Goal: Task Accomplishment & Management: Use online tool/utility

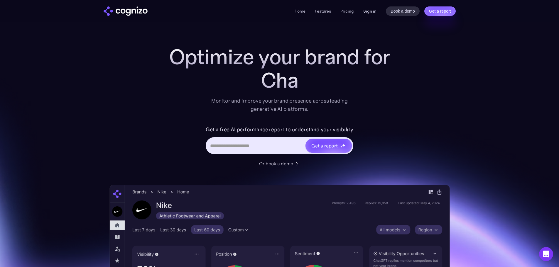
click at [368, 14] on link "Sign in" at bounding box center [369, 11] width 13 height 7
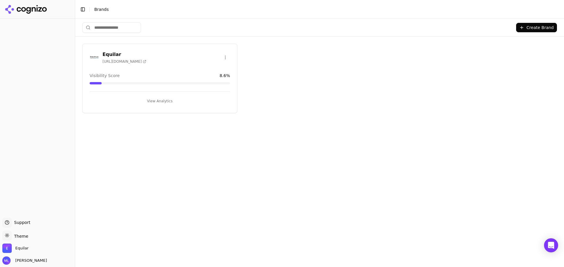
click at [160, 80] on div "Visibility Score 8.6 %" at bounding box center [160, 79] width 140 height 12
click at [160, 74] on div "Visibility Score 8.6 %" at bounding box center [160, 76] width 140 height 6
click at [160, 101] on button "View Analytics" at bounding box center [160, 101] width 140 height 9
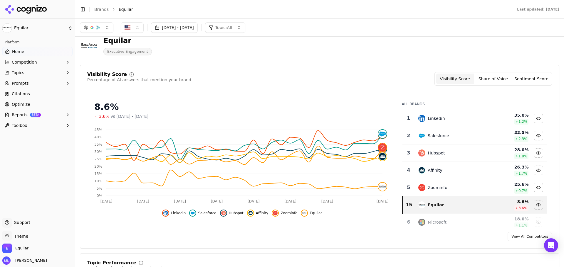
scroll to position [10, 0]
click at [67, 74] on icon "button" at bounding box center [67, 72] width 5 height 5
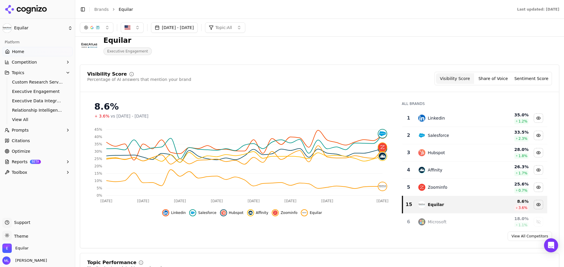
click at [67, 73] on icon "button" at bounding box center [67, 72] width 5 height 5
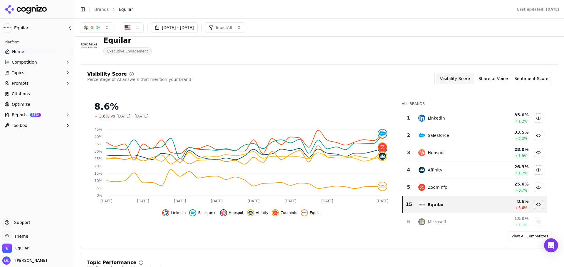
click at [245, 28] on button "Topic: All" at bounding box center [225, 27] width 40 height 11
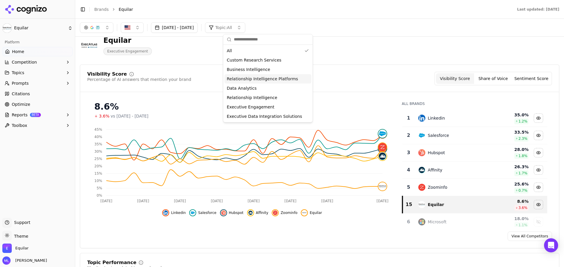
click at [252, 78] on span "Relationship Intelligence Platforms" at bounding box center [262, 79] width 71 height 6
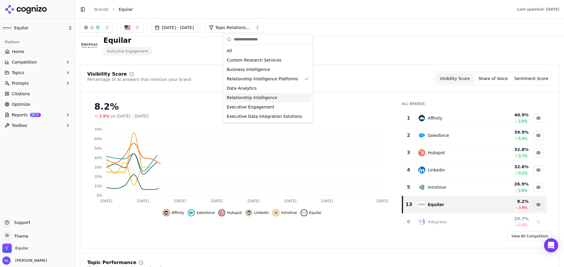
click at [253, 98] on span "Relationship Intelligence" at bounding box center [252, 98] width 50 height 6
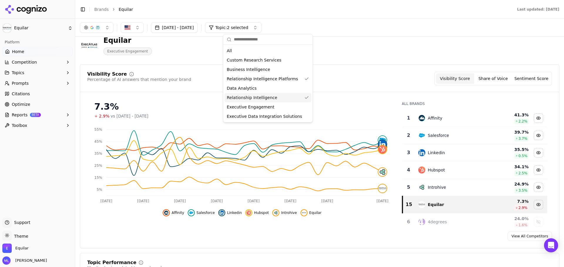
click at [19, 95] on span "Citations" at bounding box center [21, 94] width 18 height 6
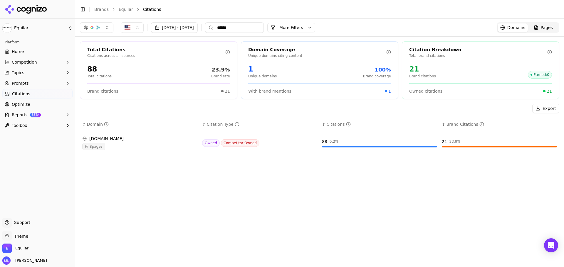
drag, startPoint x: 254, startPoint y: 28, endPoint x: 216, endPoint y: 22, distance: 38.1
click at [216, 22] on div "Sep 01, 2025 - Oct 01, 2025 ****** More More Filters Domains Pages" at bounding box center [319, 28] width 488 height 18
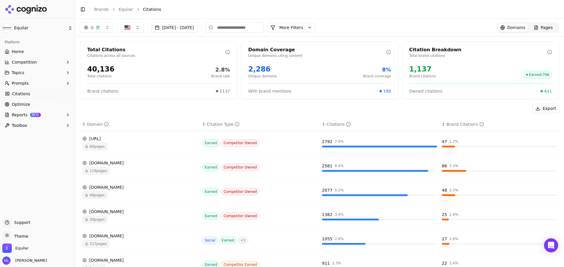
click at [196, 27] on button "Sep 01, 2025 - Oct 01, 2025" at bounding box center [174, 27] width 47 height 11
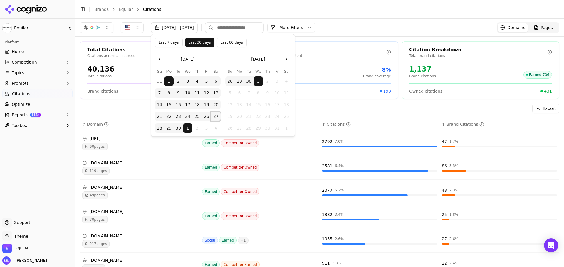
click at [215, 116] on button "27" at bounding box center [215, 116] width 9 height 9
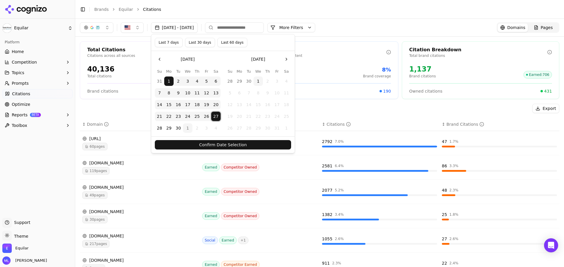
click at [171, 41] on button "Last 7 days" at bounding box center [169, 42] width 28 height 9
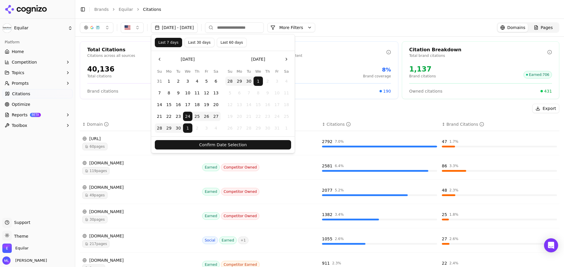
click at [222, 141] on button "Confirm Date Selection" at bounding box center [223, 144] width 136 height 9
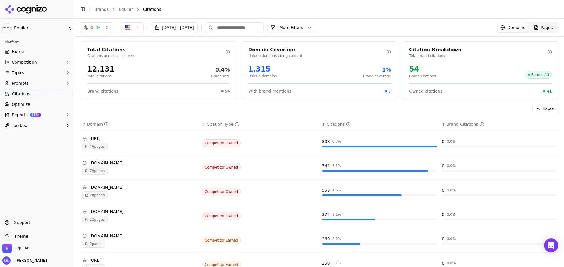
click at [315, 27] on button "More Filters" at bounding box center [291, 27] width 48 height 9
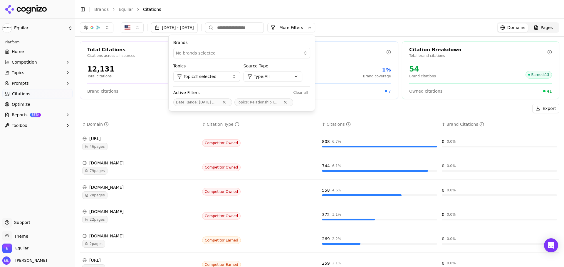
click at [299, 54] on div "No brands selected" at bounding box center [237, 53] width 123 height 6
drag, startPoint x: 325, startPoint y: 63, endPoint x: 246, endPoint y: 79, distance: 80.4
click at [240, 79] on button "Topic: 2 selected" at bounding box center [206, 76] width 67 height 11
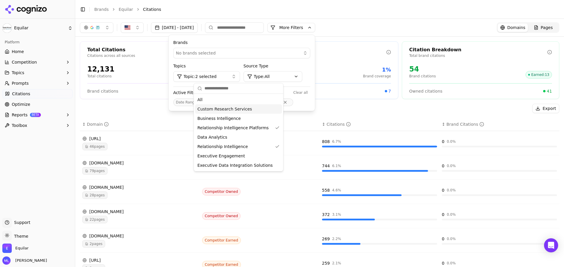
click at [293, 119] on th "↕ Citation Type" at bounding box center [260, 124] width 120 height 13
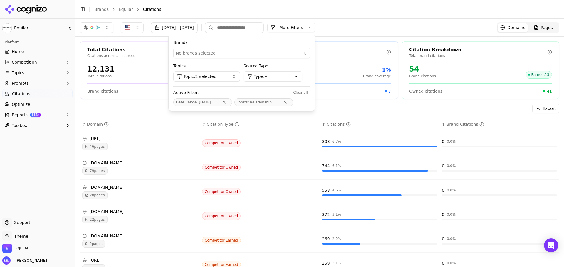
click at [298, 116] on div "Export ↕ Domain ↕ Citation Type ↕ Citations ↕ Brand Citations 4degrees.ai 46 pa…" at bounding box center [319, 246] width 479 height 285
click at [349, 109] on div "Export" at bounding box center [319, 108] width 479 height 9
click at [306, 28] on button "More Filters" at bounding box center [291, 27] width 48 height 9
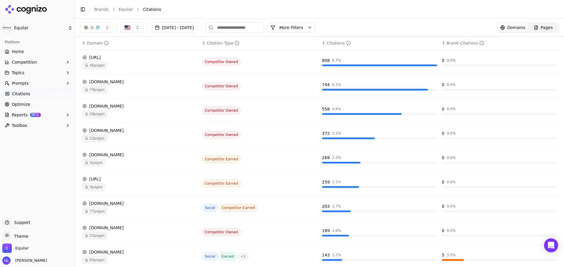
scroll to position [62, 0]
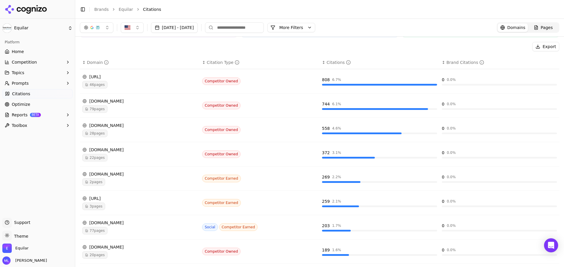
click at [98, 135] on span "28 pages" at bounding box center [94, 134] width 25 height 8
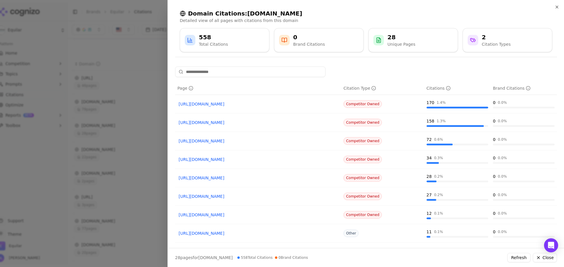
click at [113, 163] on div at bounding box center [282, 133] width 564 height 267
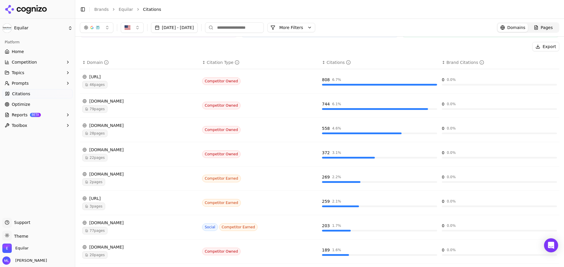
click at [21, 82] on span "Prompts" at bounding box center [20, 83] width 17 height 6
click at [19, 94] on span "Active" at bounding box center [37, 93] width 51 height 6
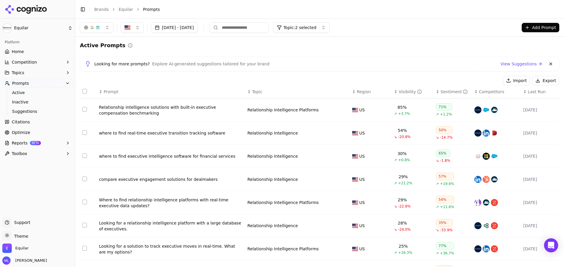
click at [531, 26] on button "Add Prompt" at bounding box center [540, 27] width 38 height 9
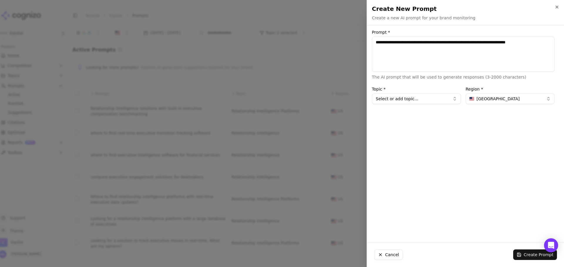
type textarea "**********"
click at [451, 97] on button "Select or add topic..." at bounding box center [416, 99] width 89 height 11
type input "**********"
click at [411, 130] on div "Create " Test Intelligence "" at bounding box center [405, 130] width 64 height 9
click at [527, 253] on button "Create Prompt" at bounding box center [535, 255] width 44 height 11
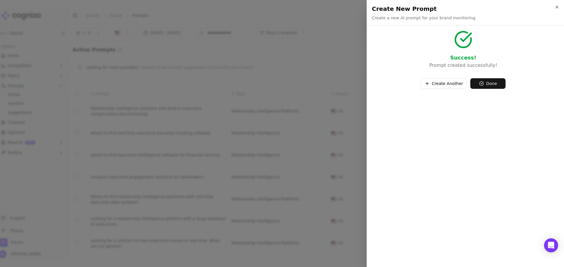
click at [328, 63] on div at bounding box center [282, 133] width 564 height 267
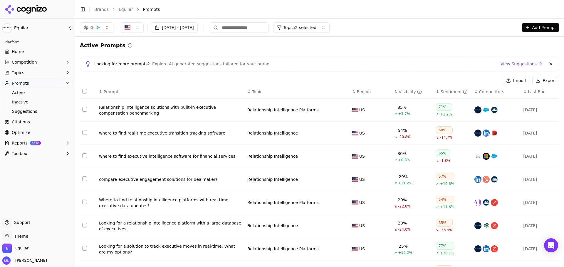
scroll to position [12, 0]
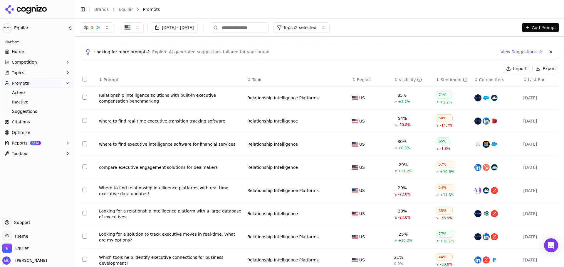
click at [177, 146] on div "where to find executive intelligence software for financial services" at bounding box center [171, 144] width 144 height 6
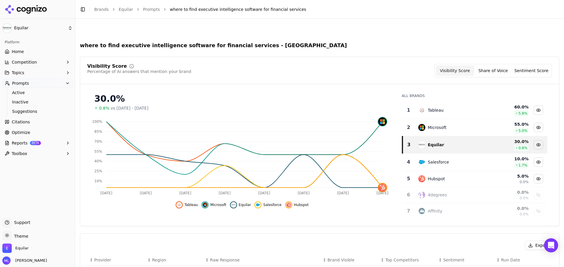
scroll to position [120, 0]
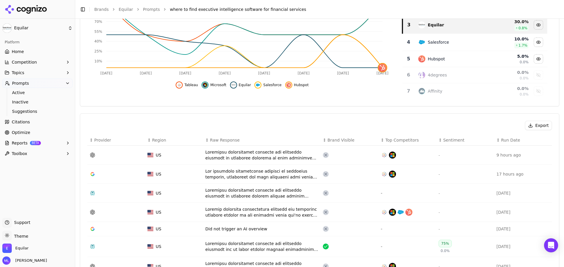
click at [238, 166] on td "Data table" at bounding box center [261, 174] width 117 height 19
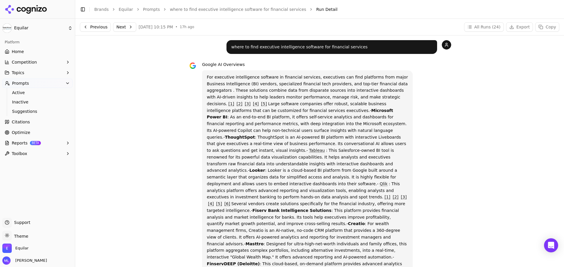
click at [350, 60] on div "where to find executive intelligence software for financial services Google AI …" at bounding box center [319, 229] width 263 height 378
click at [327, 63] on div "Google AI Overviews" at bounding box center [307, 64] width 210 height 7
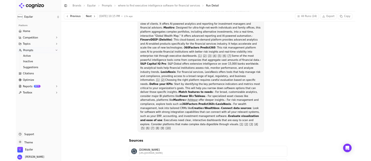
scroll to position [176, 0]
